Goal: Navigation & Orientation: Locate item on page

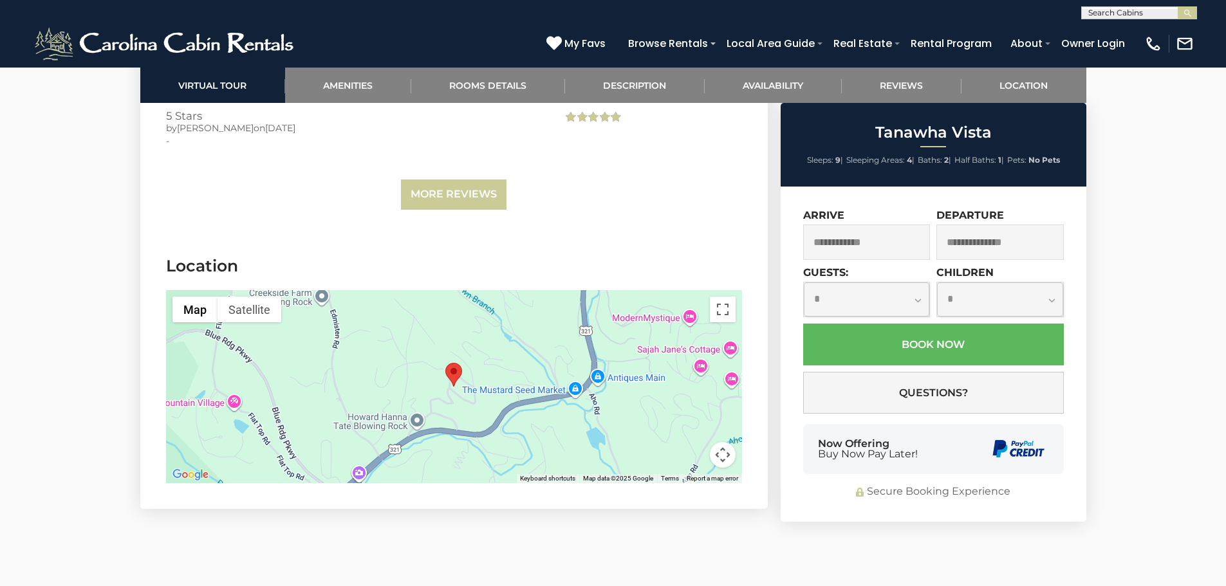
click at [728, 442] on button "Map camera controls" at bounding box center [723, 455] width 26 height 26
click at [692, 378] on button "Zoom in" at bounding box center [691, 391] width 26 height 26
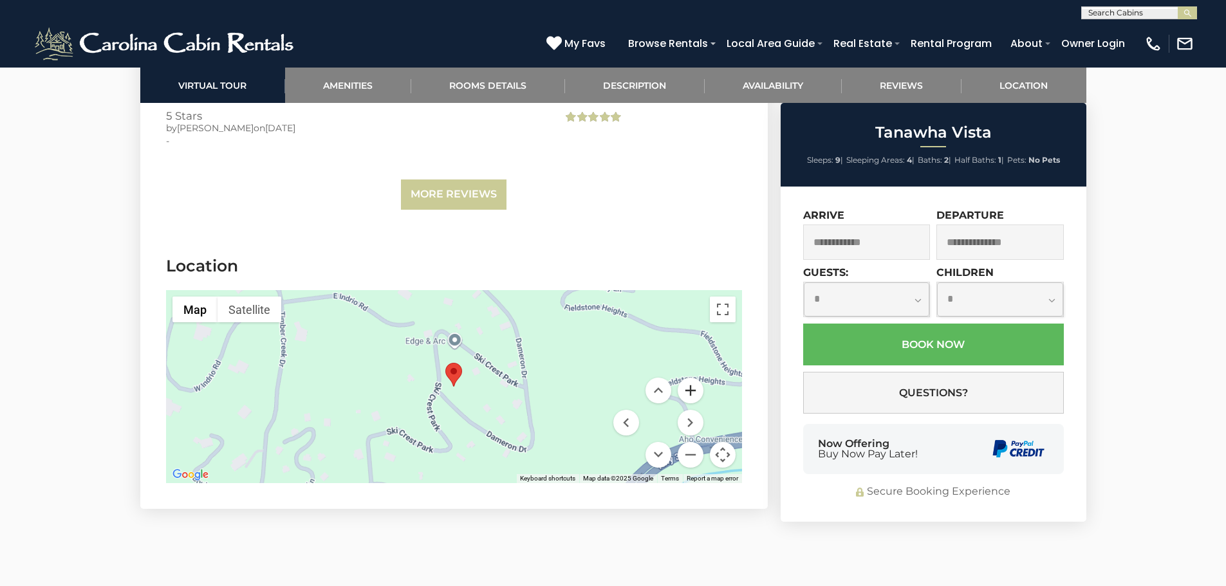
click at [692, 378] on button "Zoom in" at bounding box center [691, 391] width 26 height 26
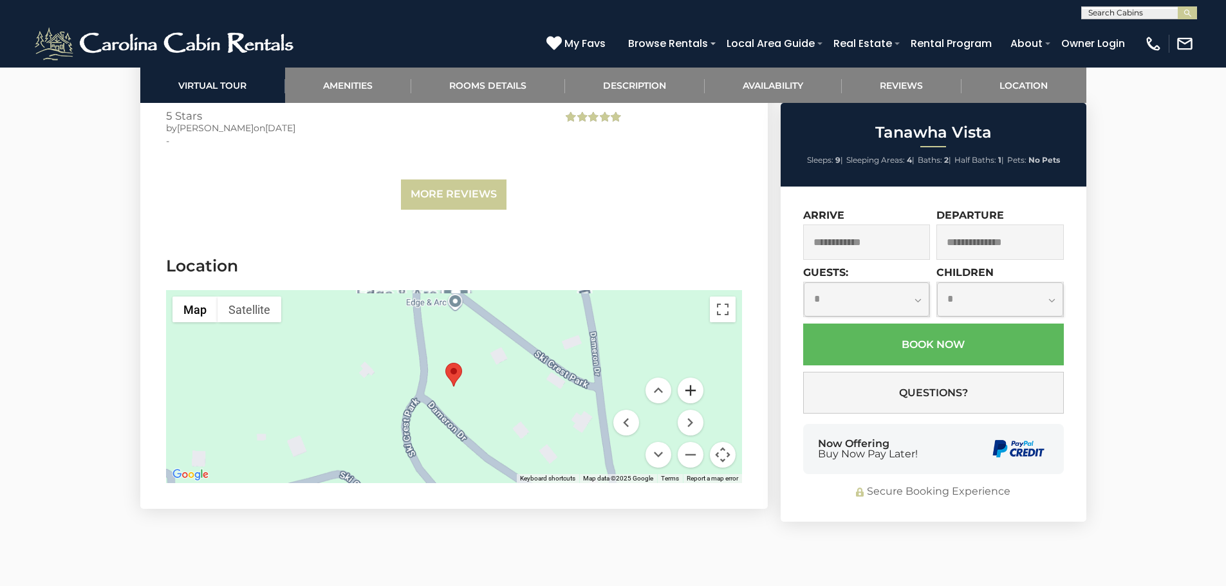
click at [692, 378] on button "Zoom in" at bounding box center [691, 391] width 26 height 26
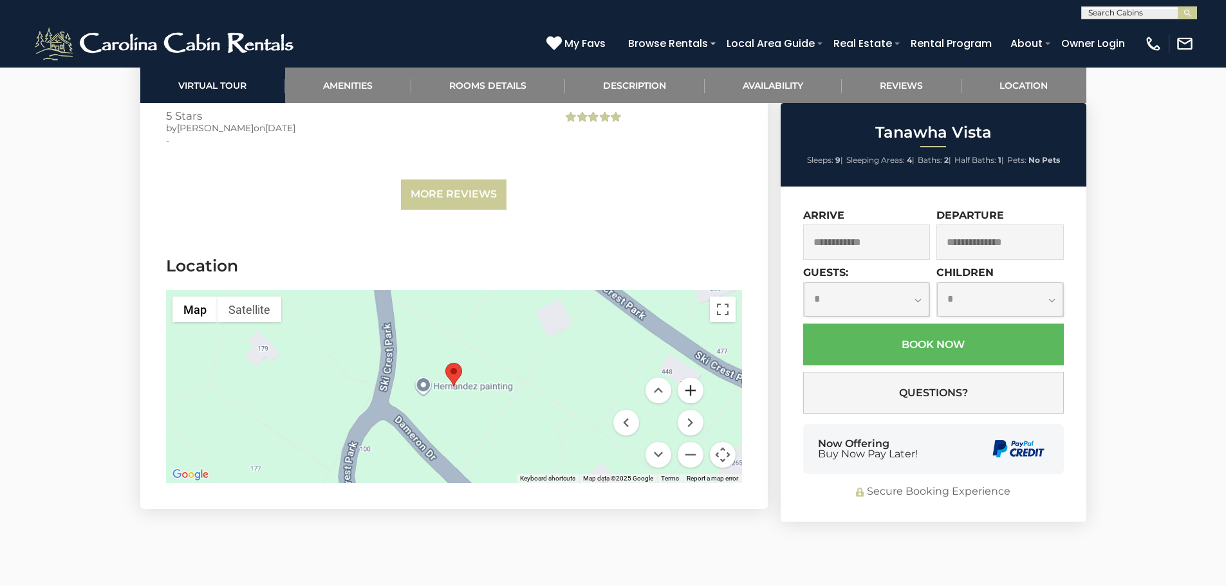
click at [693, 378] on button "Zoom in" at bounding box center [691, 391] width 26 height 26
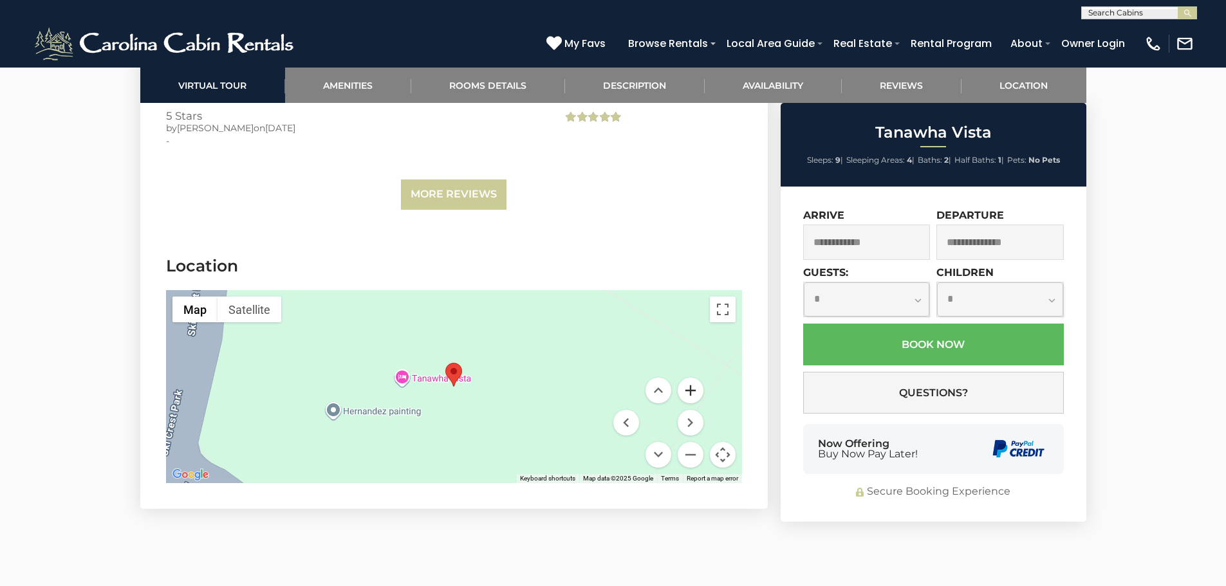
click at [700, 378] on button "Zoom in" at bounding box center [691, 391] width 26 height 26
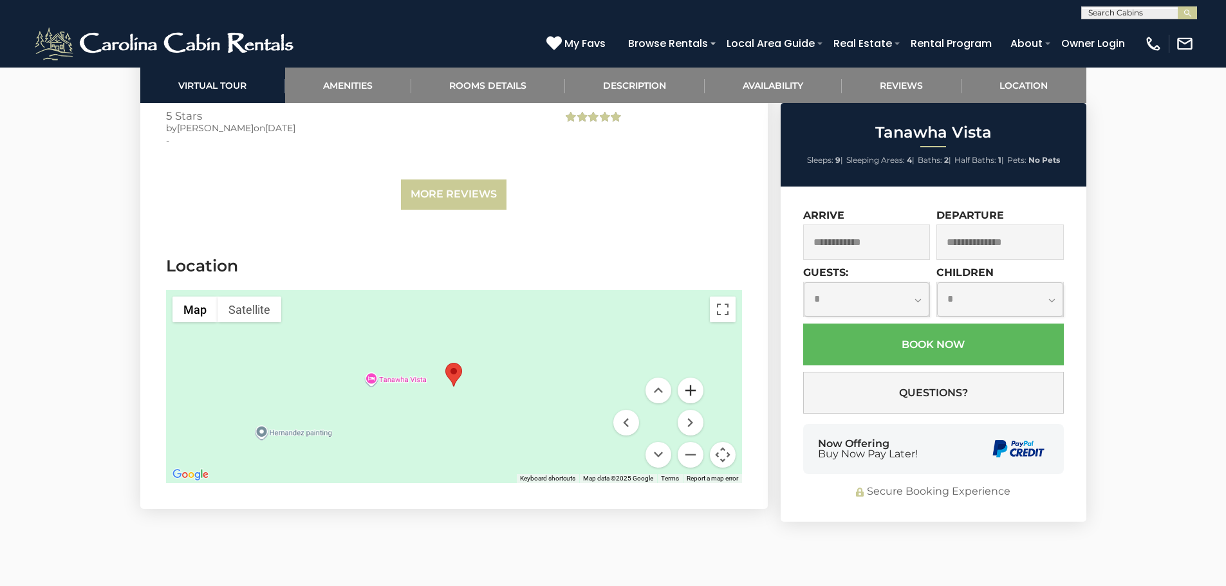
click at [700, 378] on button "Zoom in" at bounding box center [691, 391] width 26 height 26
click at [203, 467] on img "Open this area in Google Maps (opens a new window)" at bounding box center [190, 475] width 42 height 17
